Goal: Register for event/course

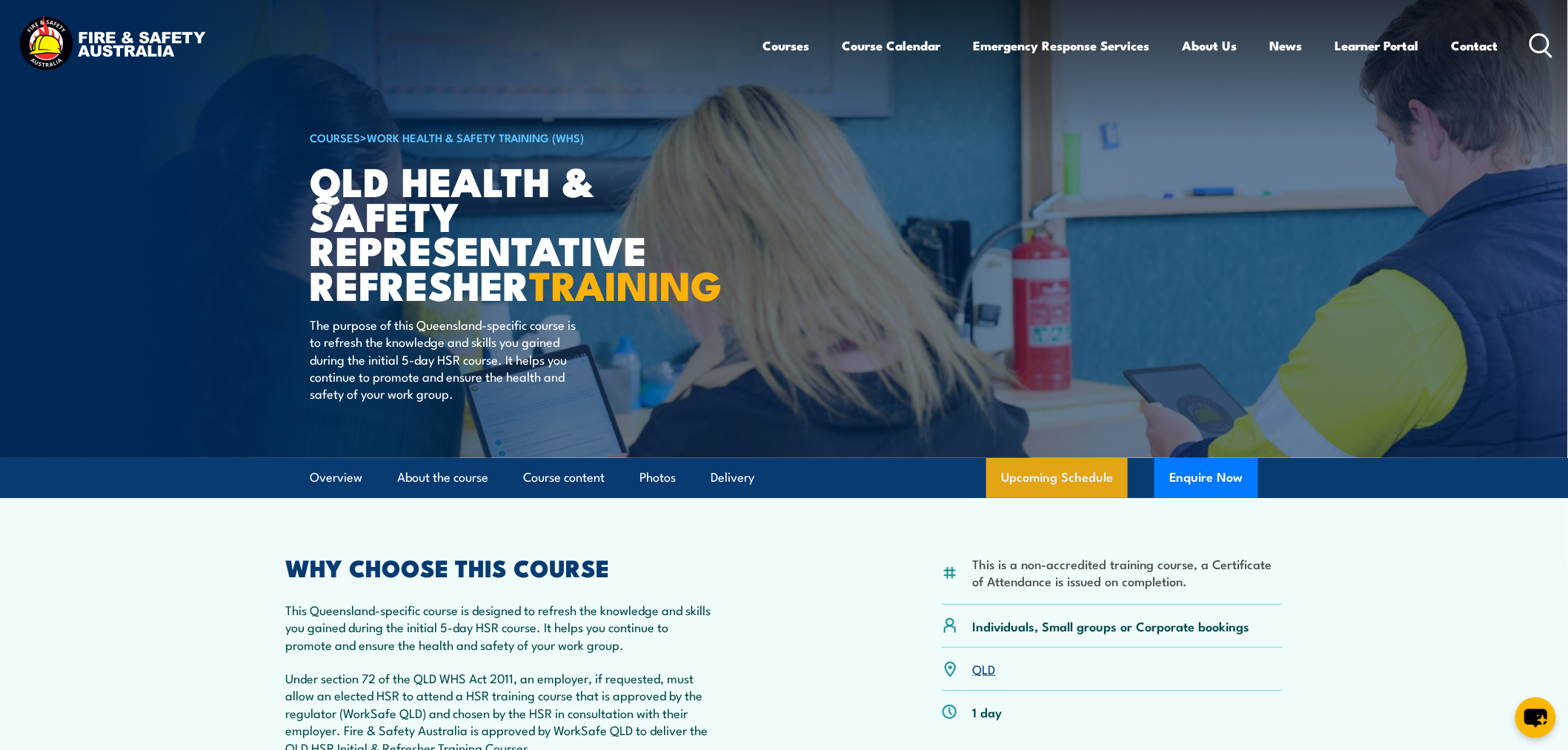
click at [1012, 498] on link "Upcoming Schedule" at bounding box center [1057, 478] width 142 height 40
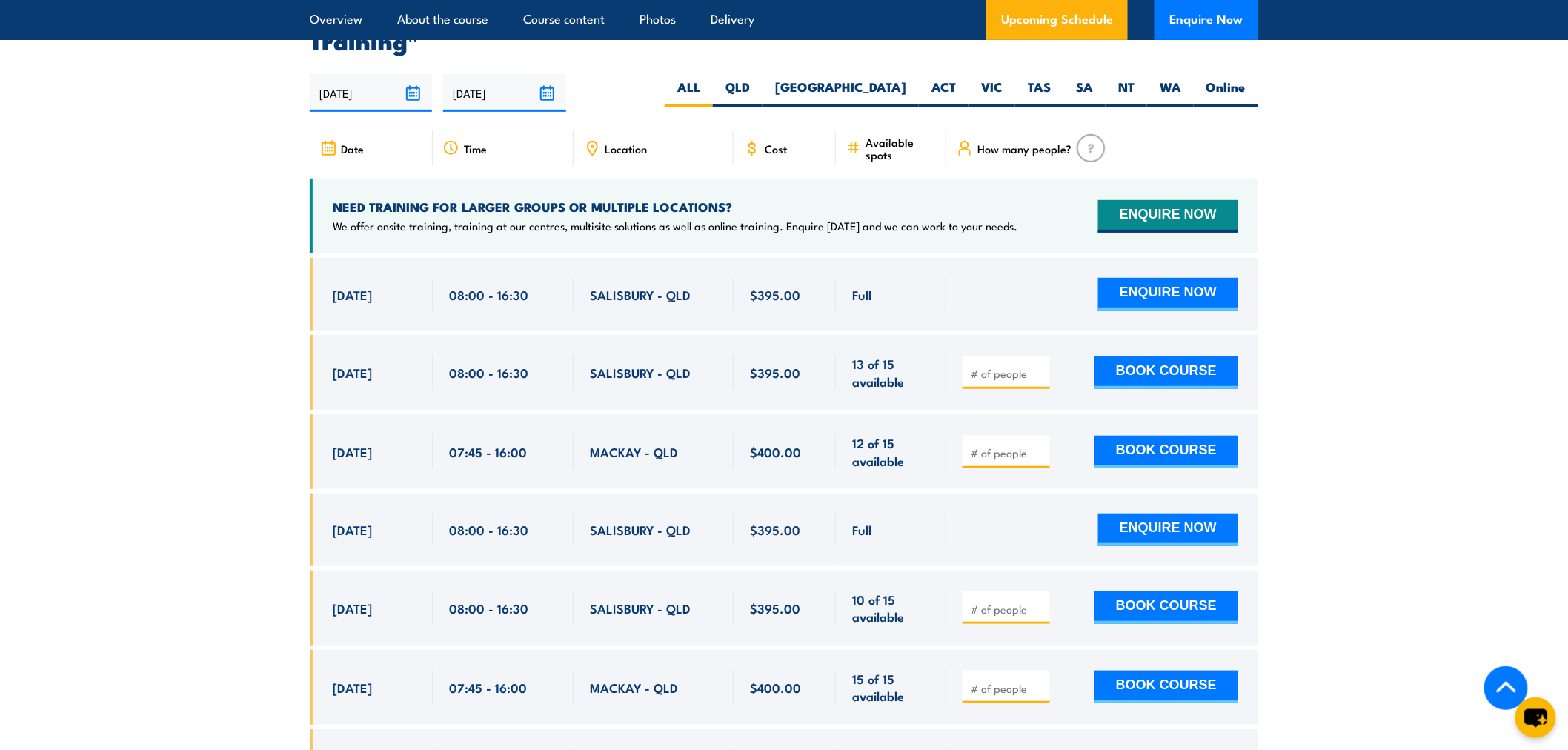
scroll to position [2597, 0]
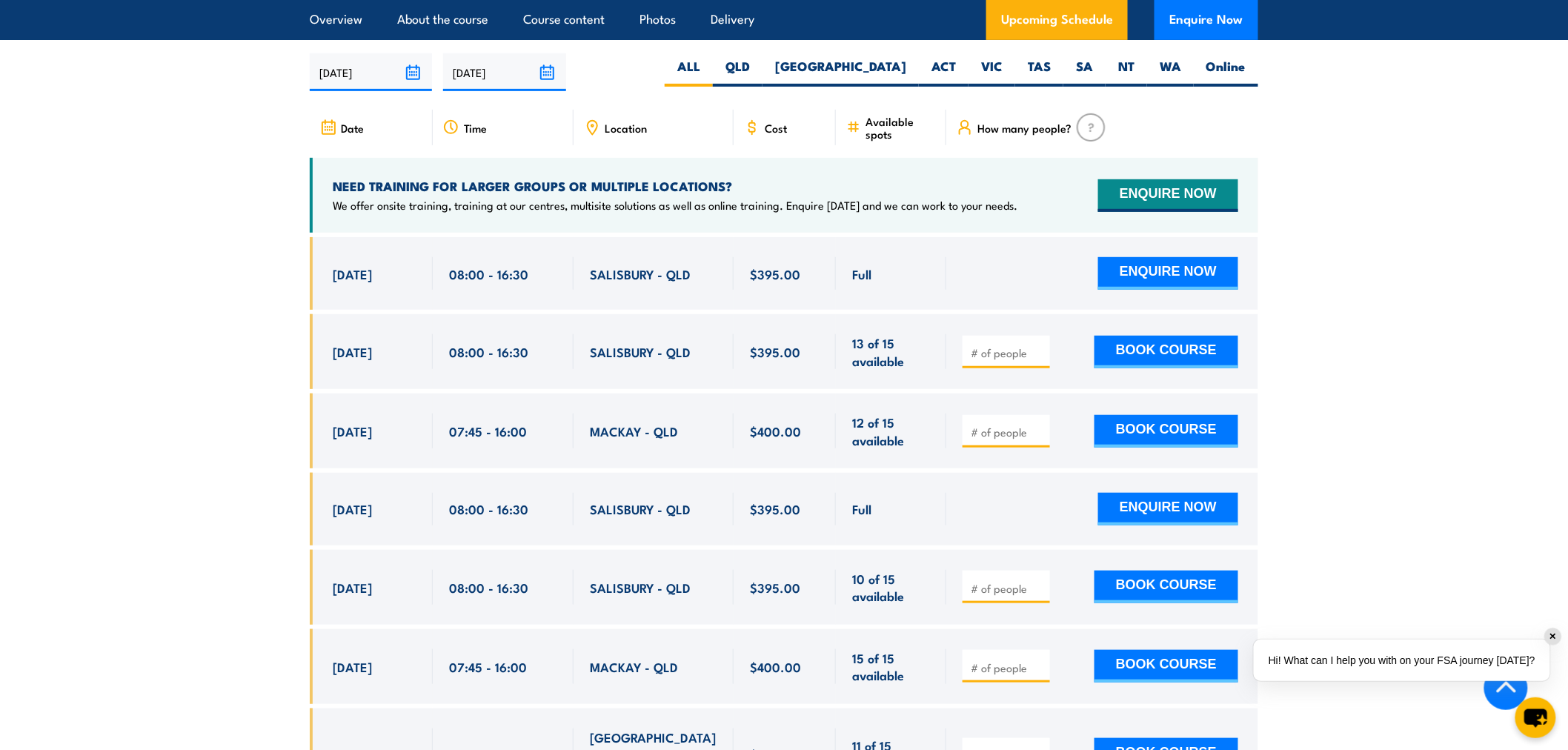
click at [819, 62] on article "UPCOMING SCHEDULE FOR - "QLD Health & Safety Representative Refresher Training"…" at bounding box center [784, 571] width 949 height 1167
click at [762, 87] on label "QLD" at bounding box center [738, 72] width 50 height 29
click at [760, 67] on input "QLD" at bounding box center [755, 62] width 10 height 10
radio input "true"
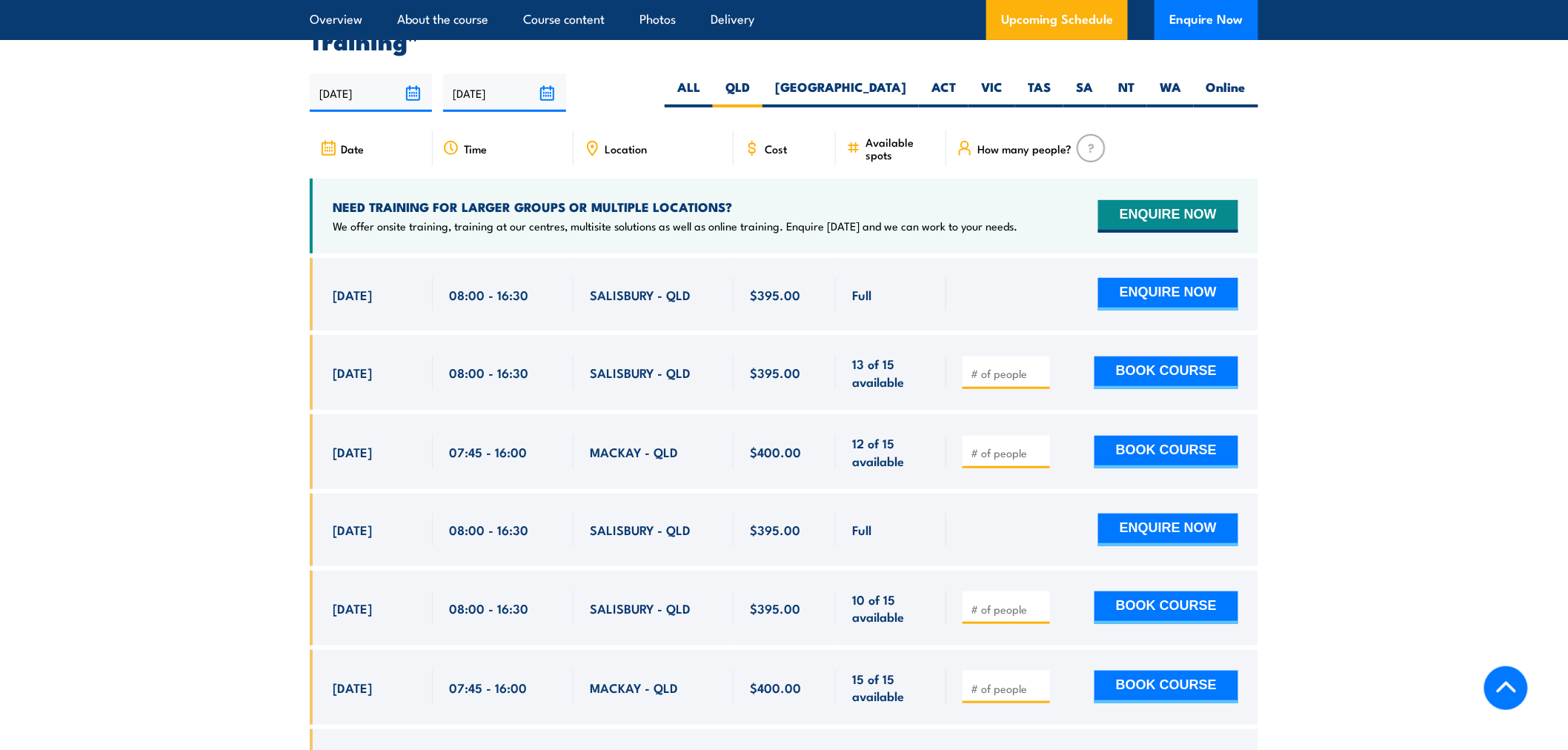
scroll to position [2597, 0]
